Goal: Task Accomplishment & Management: Manage account settings

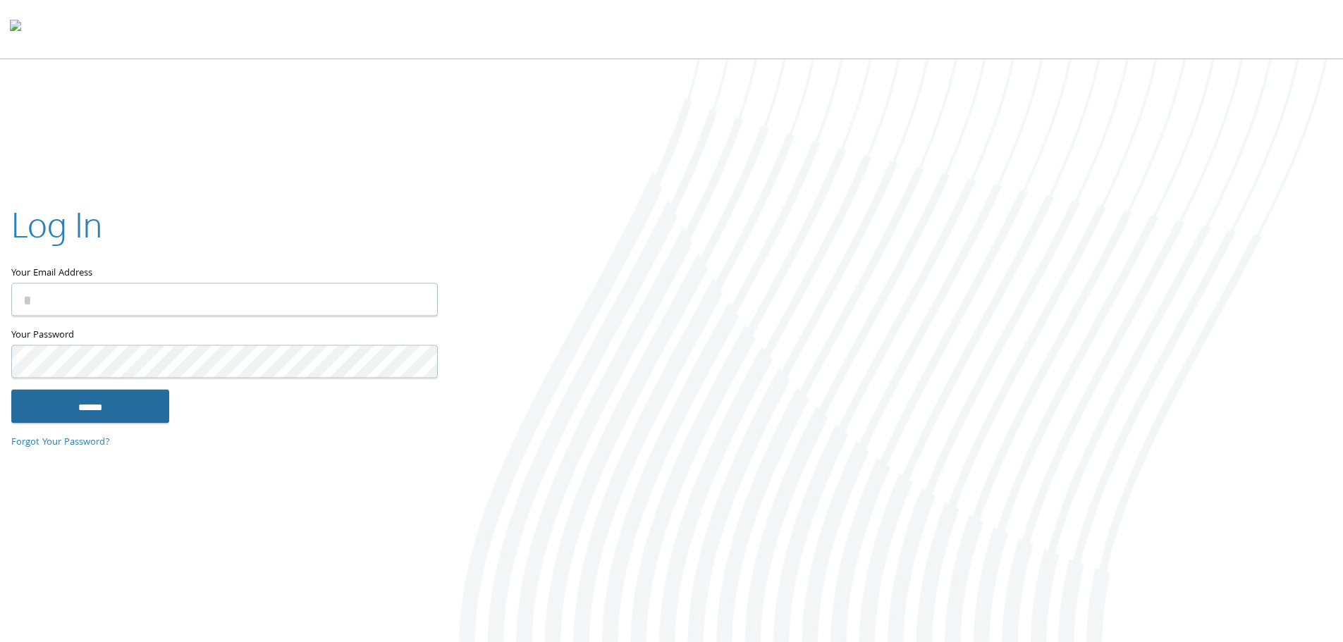
type input "**********"
click at [68, 413] on input "******" at bounding box center [90, 406] width 158 height 34
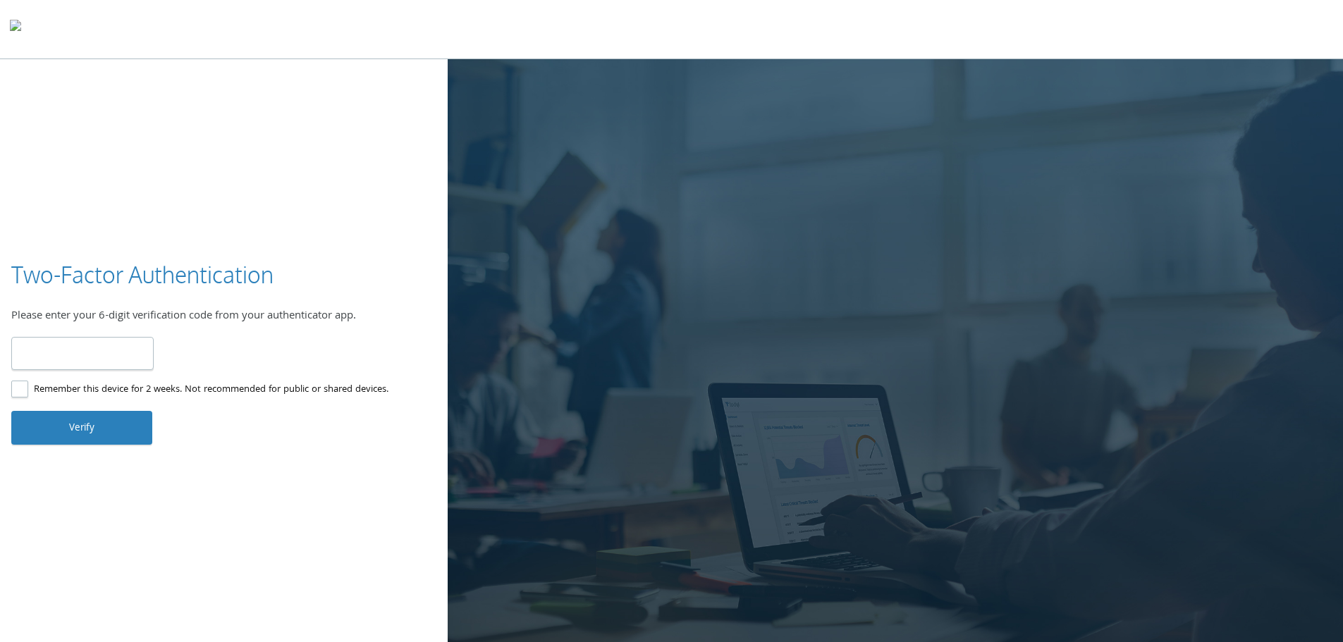
click at [54, 360] on input "number" at bounding box center [82, 353] width 142 height 33
type input "******"
